Goal: Task Accomplishment & Management: Use online tool/utility

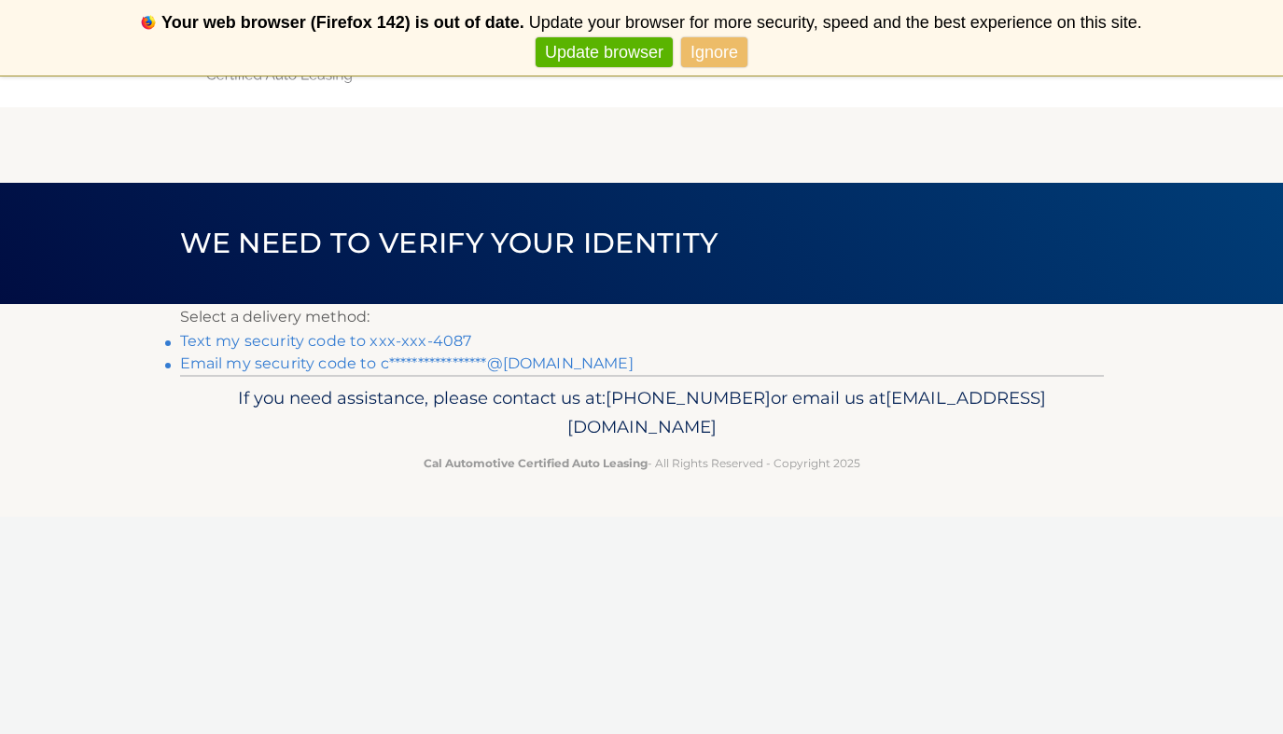
click at [342, 342] on link "Text my security code to xxx-xxx-4087" at bounding box center [326, 341] width 292 height 18
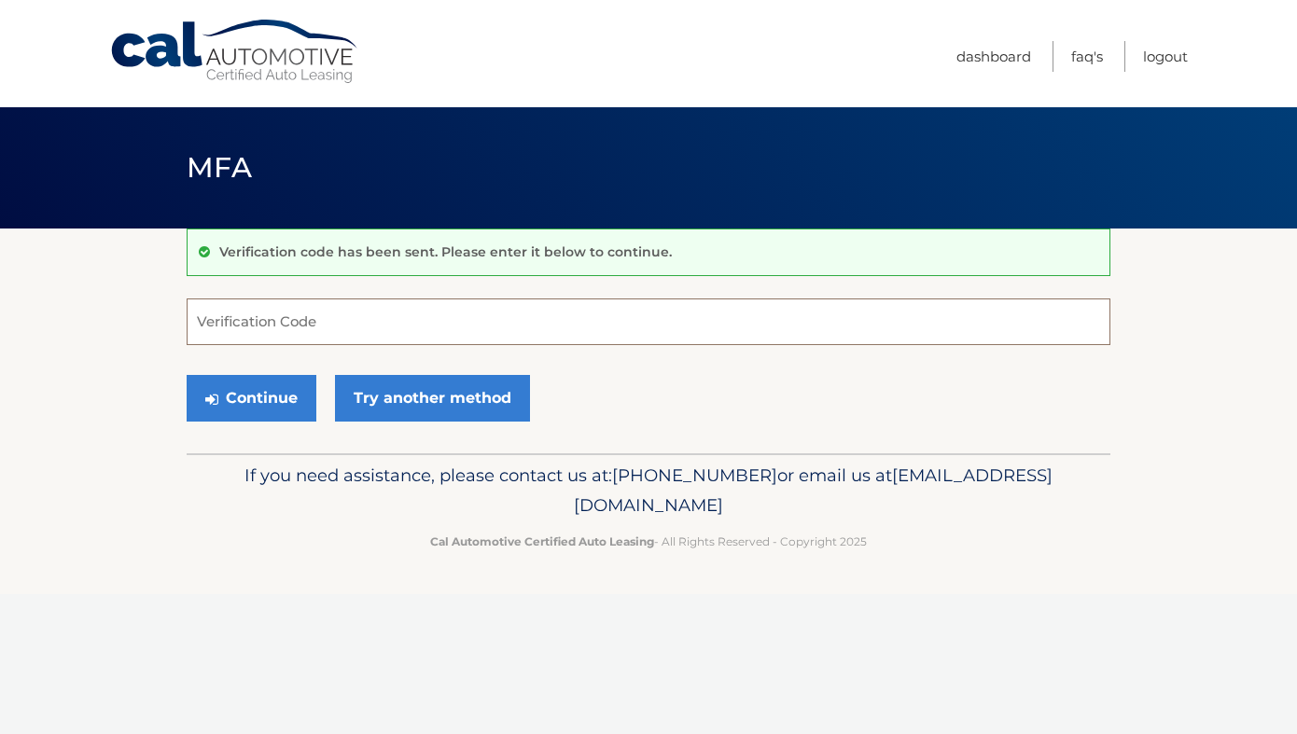
click at [340, 323] on input "Verification Code" at bounding box center [649, 322] width 924 height 47
type input "706313"
click at [257, 409] on button "Continue" at bounding box center [252, 398] width 130 height 47
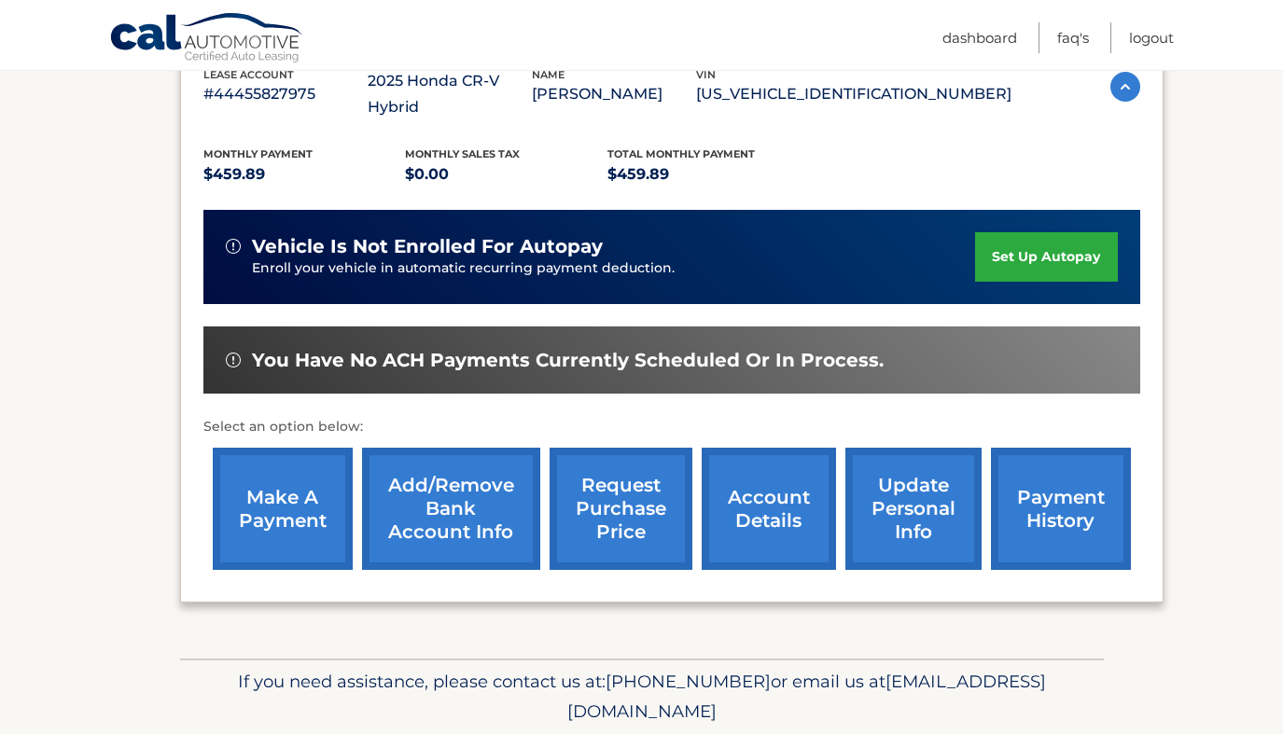
scroll to position [358, 0]
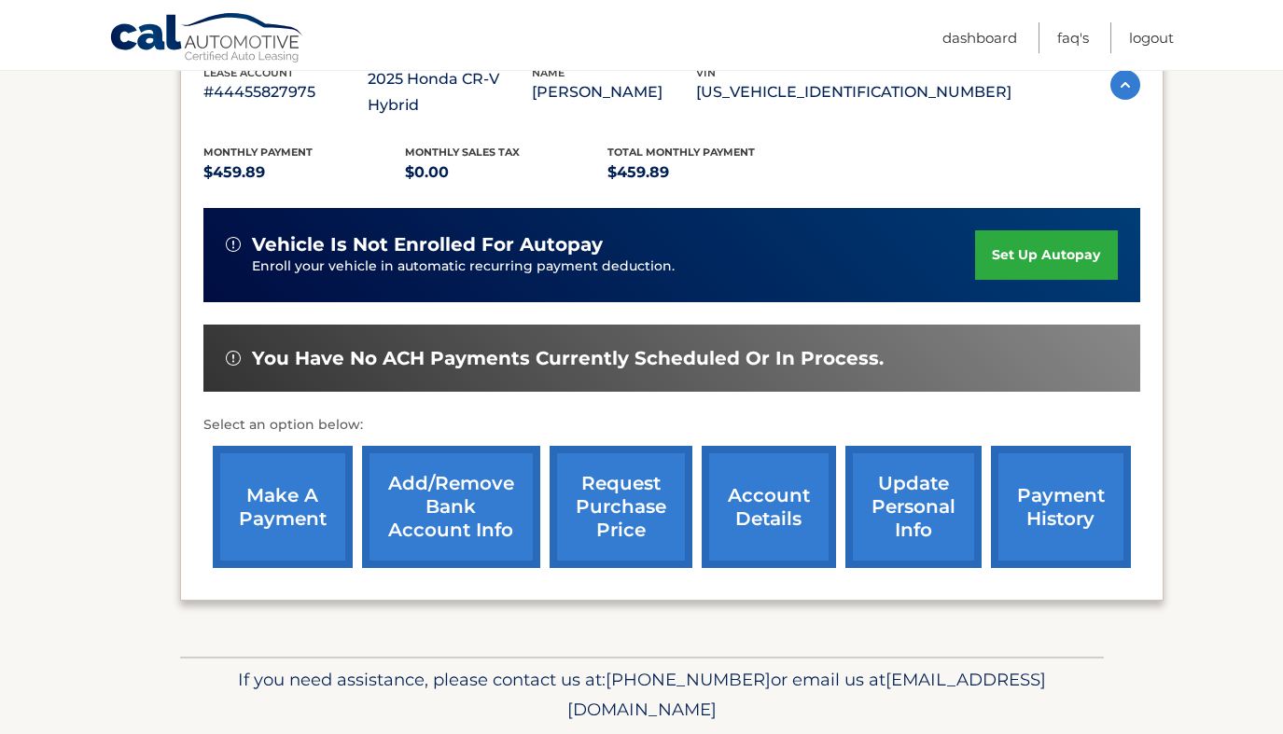
click at [272, 523] on link "make a payment" at bounding box center [283, 507] width 140 height 122
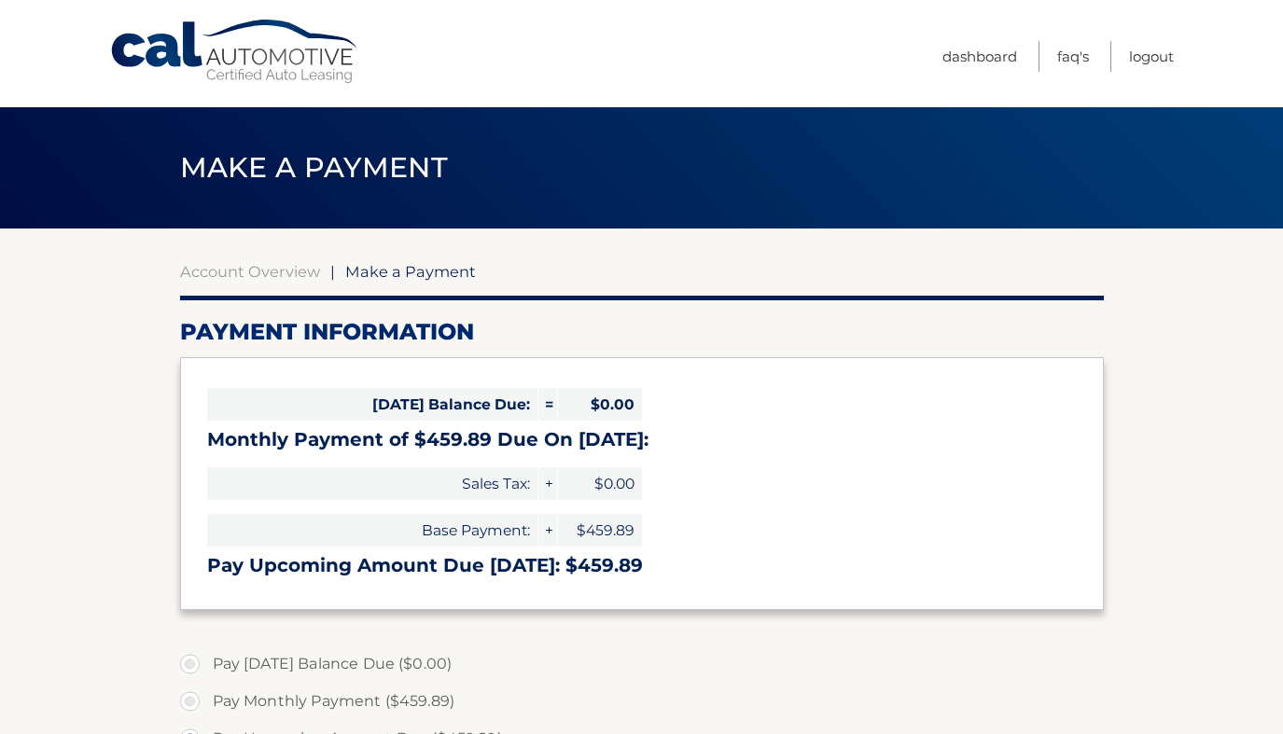
select select "NGFmZmI4NmYtZDQ3OS00ZWIyLWE5MTYtOWU1MGVjY2U2YjQ1"
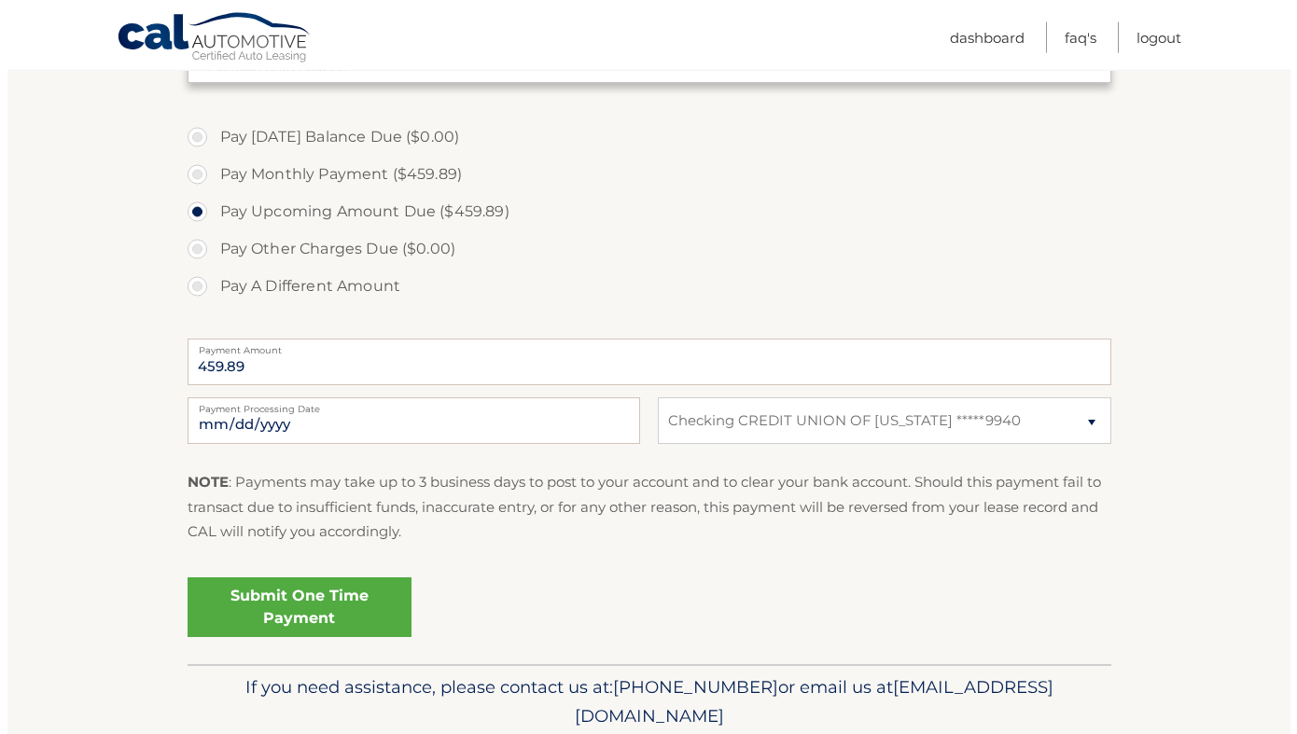
scroll to position [537, 0]
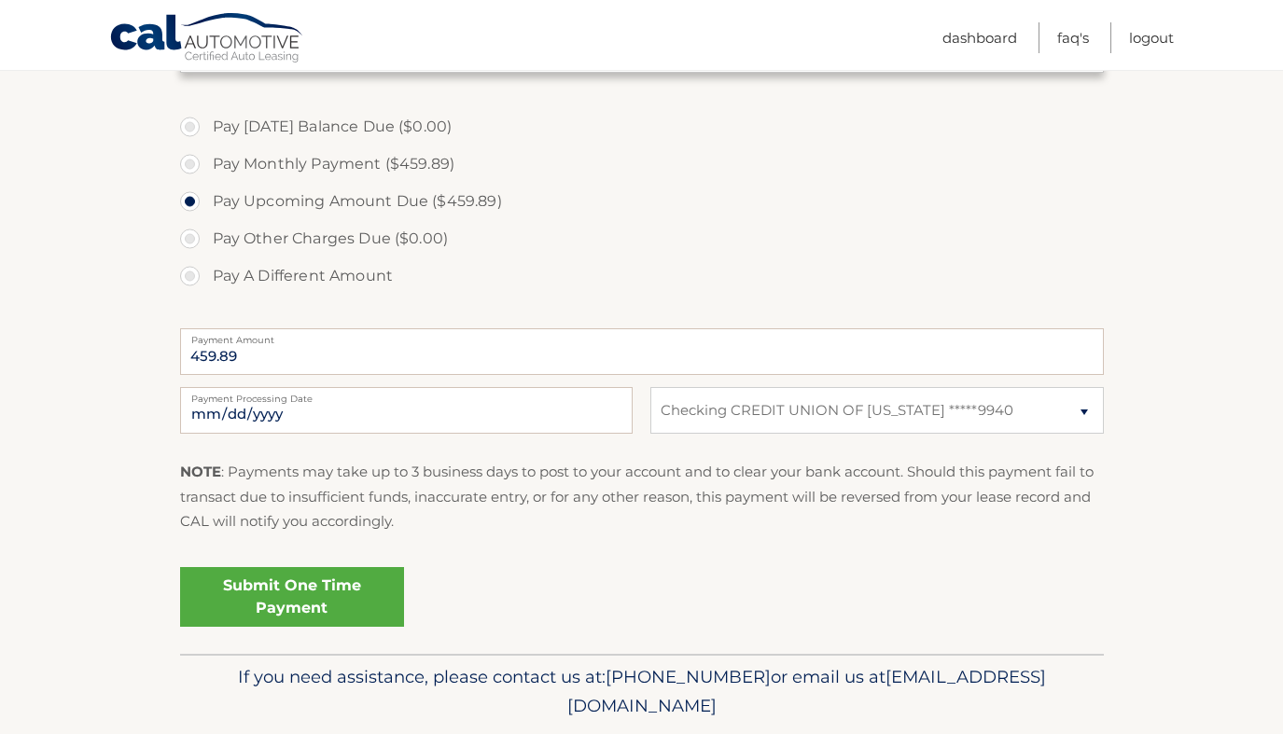
click at [271, 592] on link "Submit One Time Payment" at bounding box center [292, 597] width 224 height 60
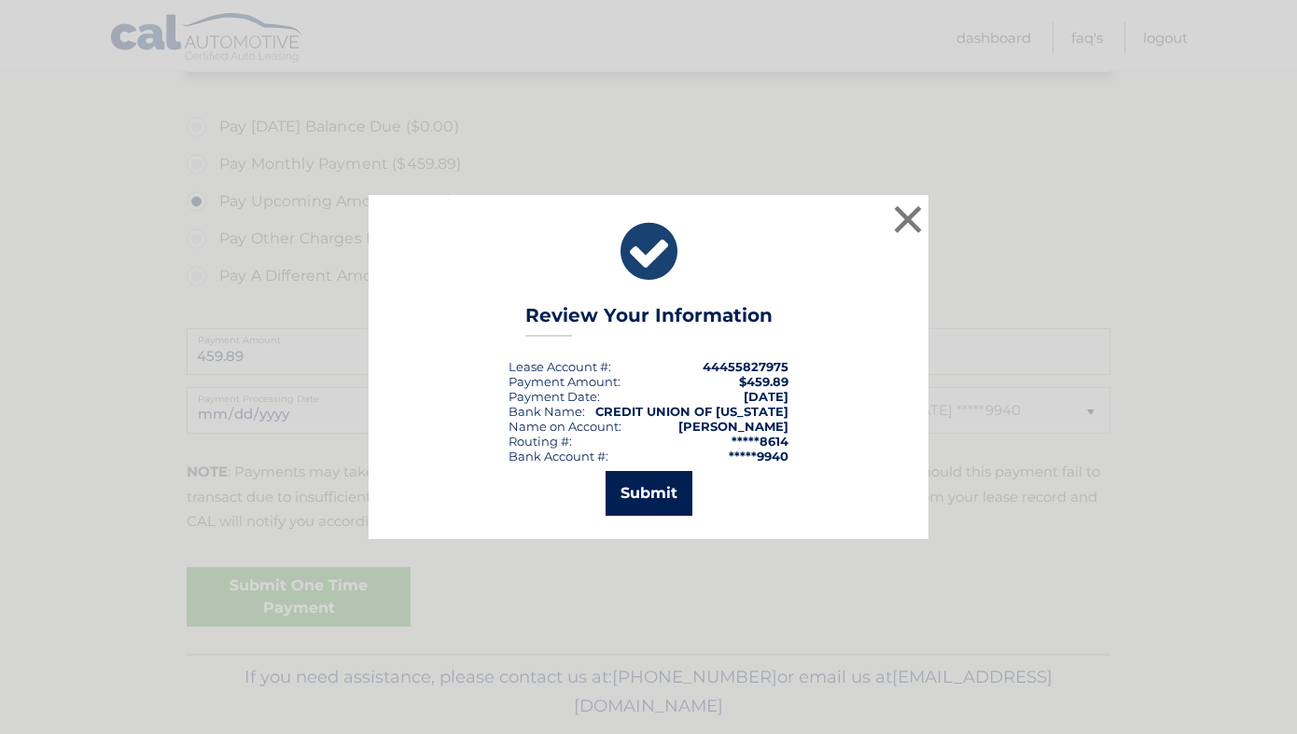
click at [637, 493] on button "Submit" at bounding box center [648, 493] width 87 height 45
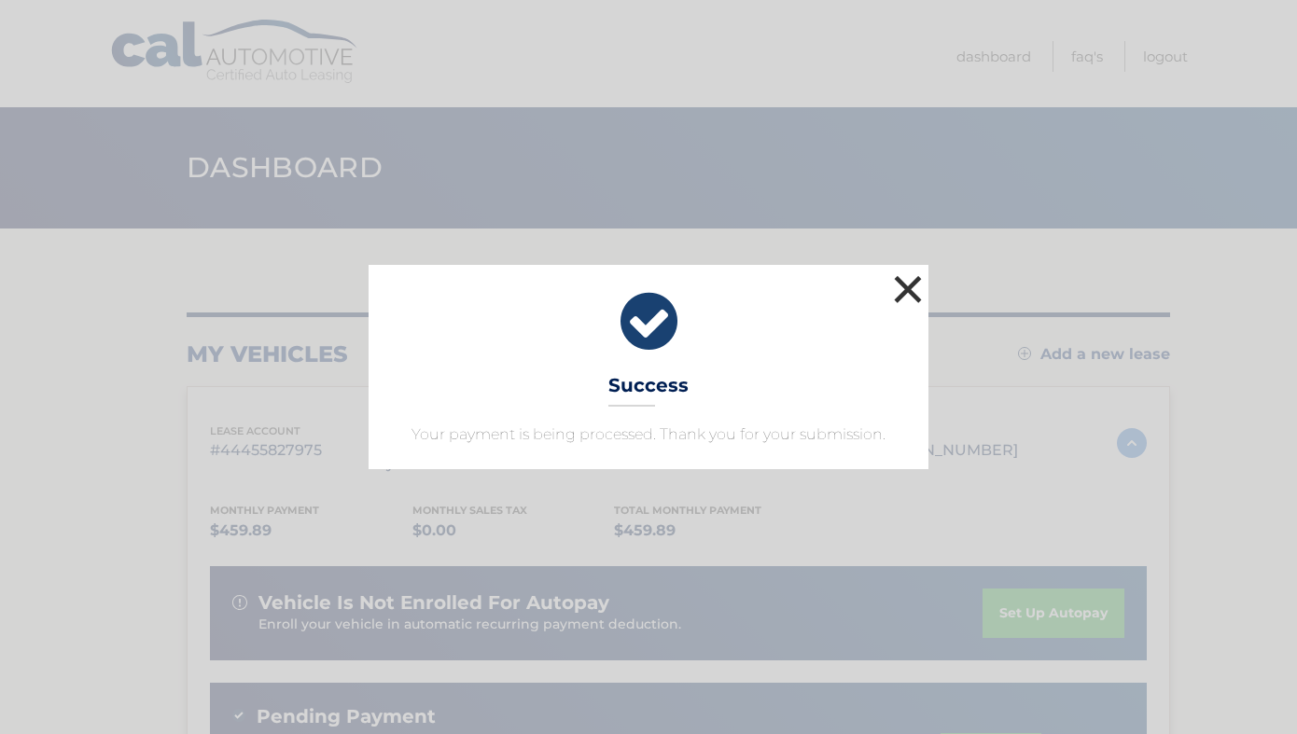
click at [907, 295] on button "×" at bounding box center [907, 289] width 37 height 37
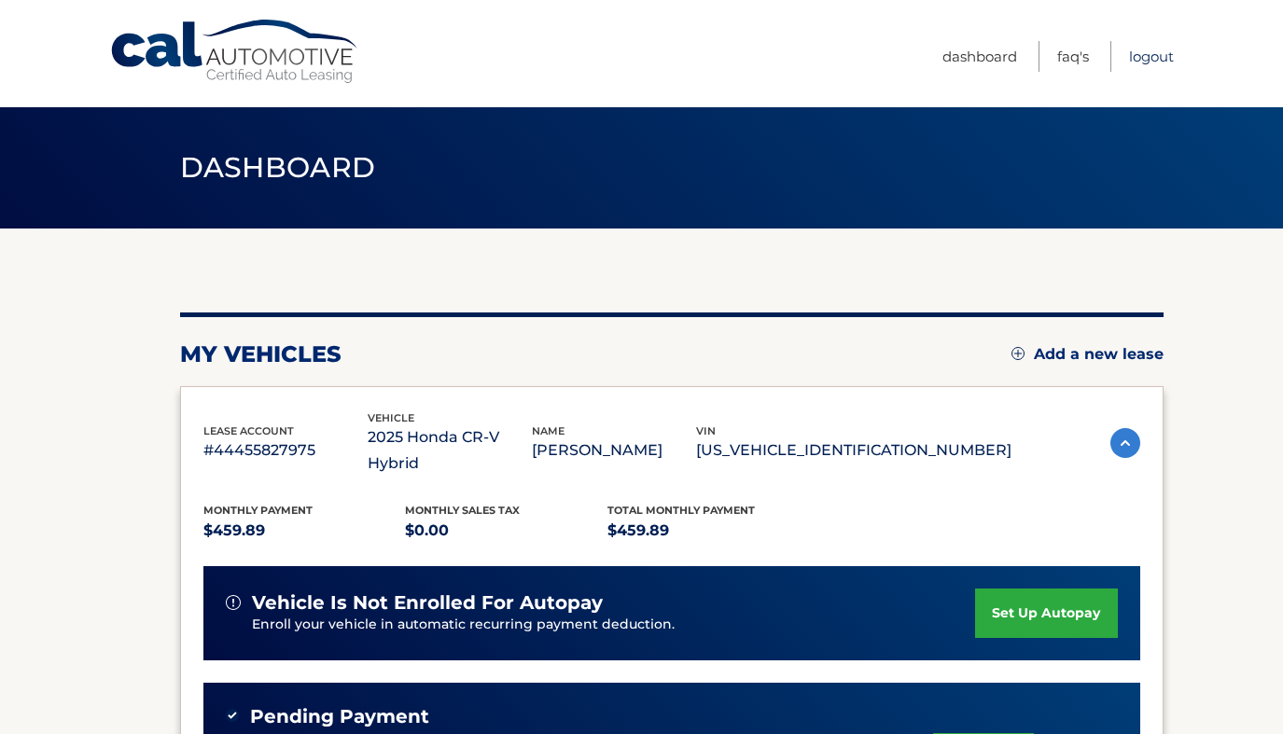
click at [1144, 51] on link "Logout" at bounding box center [1151, 56] width 45 height 31
